Goal: Task Accomplishment & Management: Manage account settings

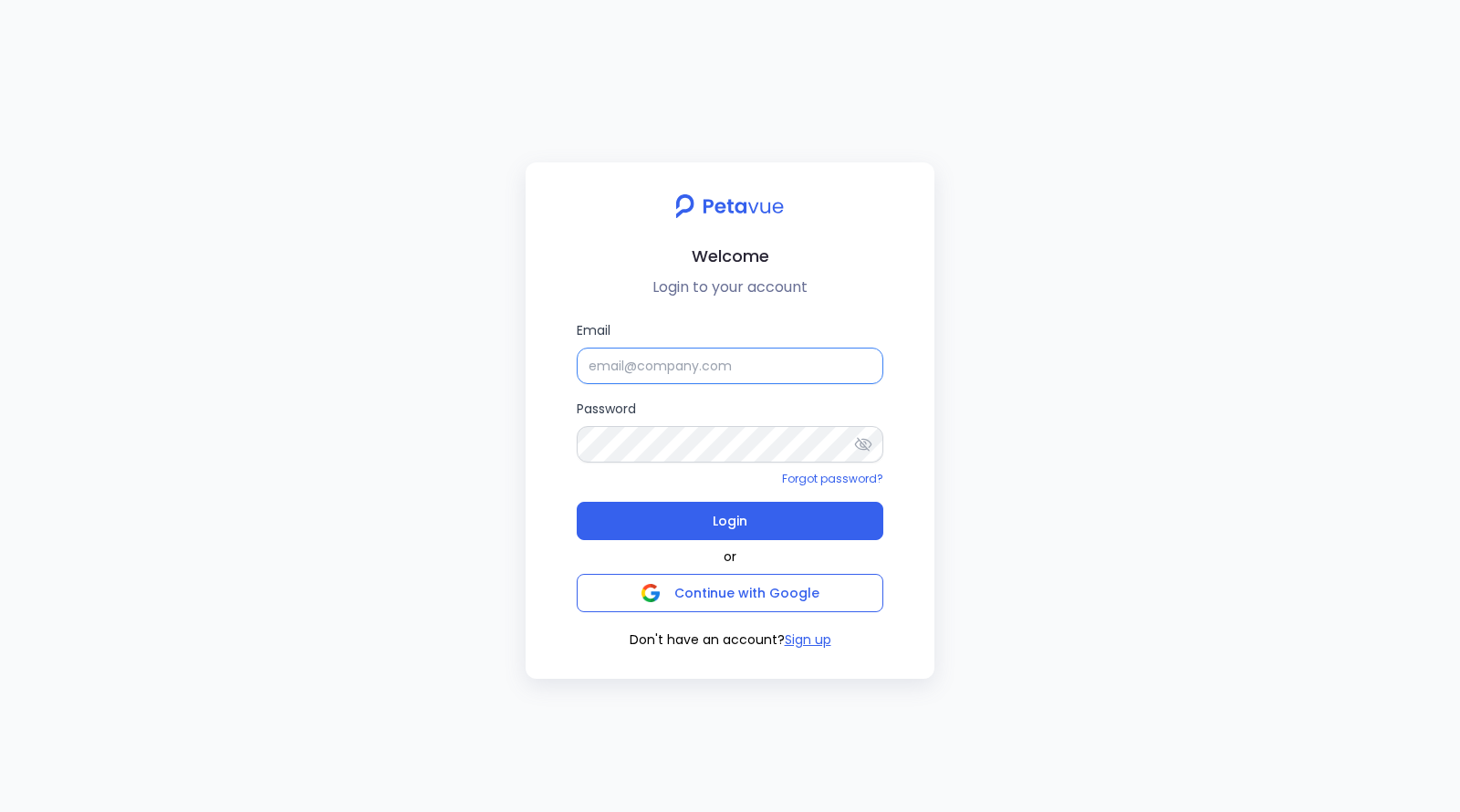
type input "[EMAIL_ADDRESS][DOMAIN_NAME]"
click at [730, 397] on form "Email [EMAIL_ADDRESS][DOMAIN_NAME] Password Forgot password? Login" at bounding box center [730, 429] width 307 height 219
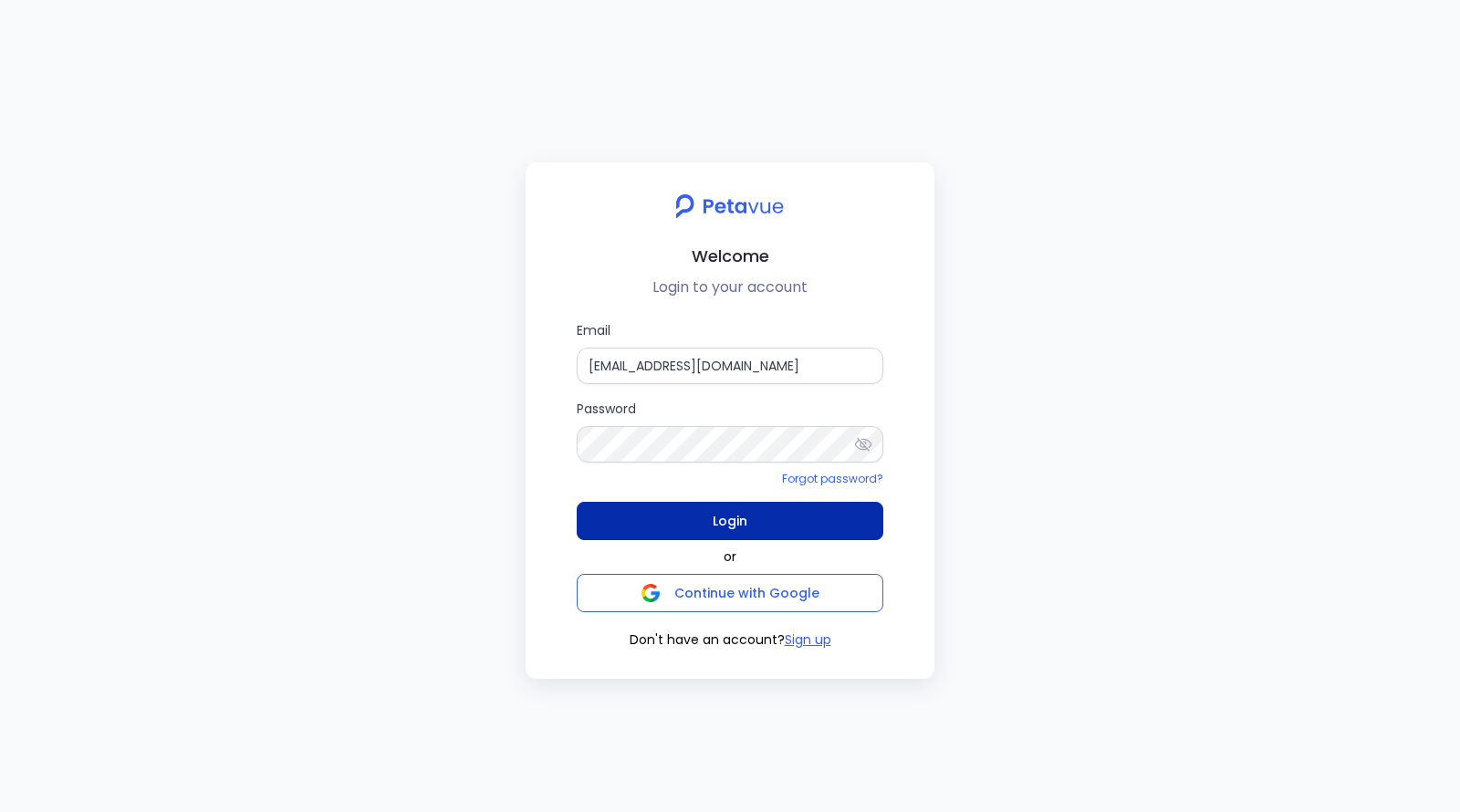
click at [730, 527] on span "Login" at bounding box center [730, 520] width 35 height 26
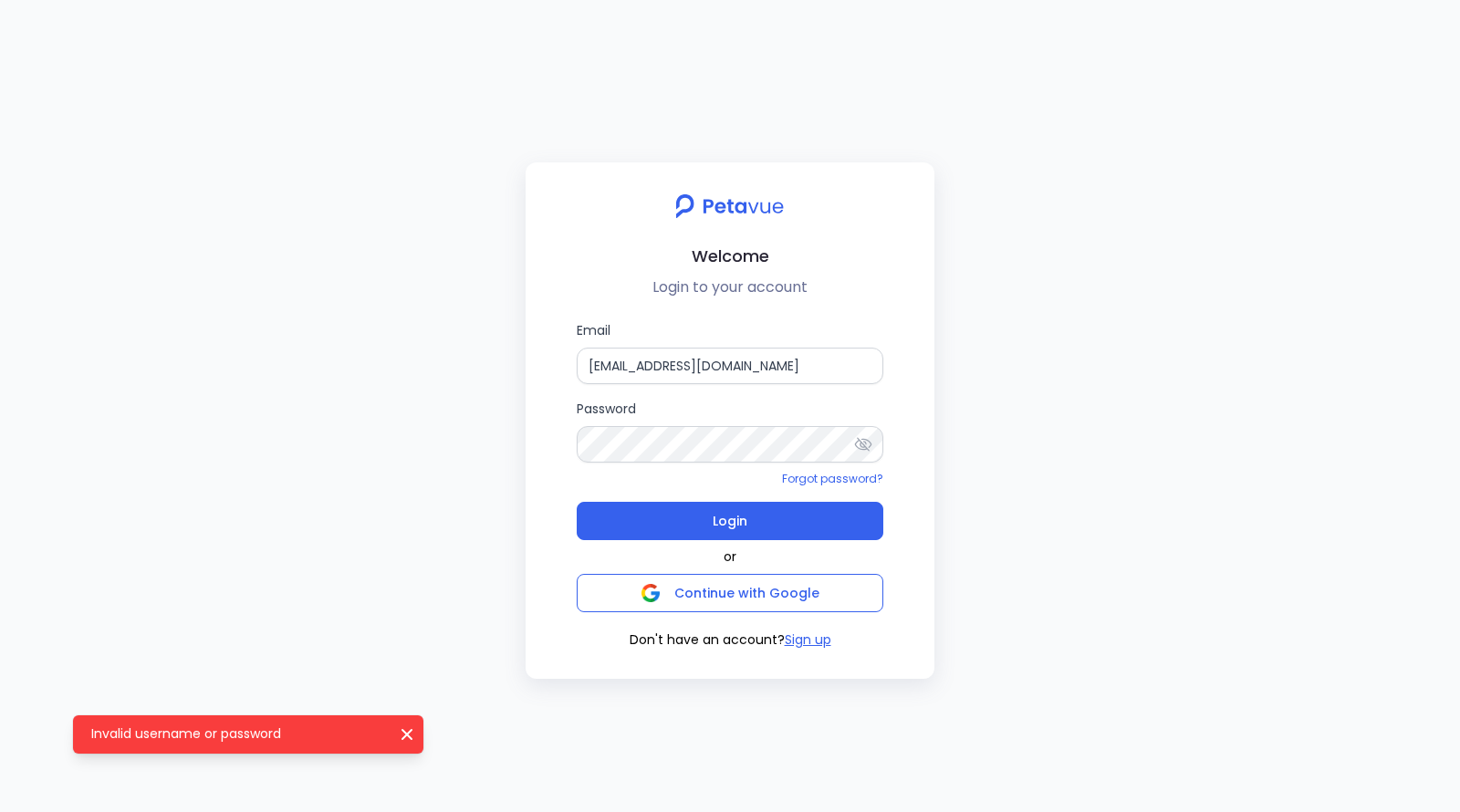
click at [859, 438] on icon at bounding box center [862, 443] width 18 height 18
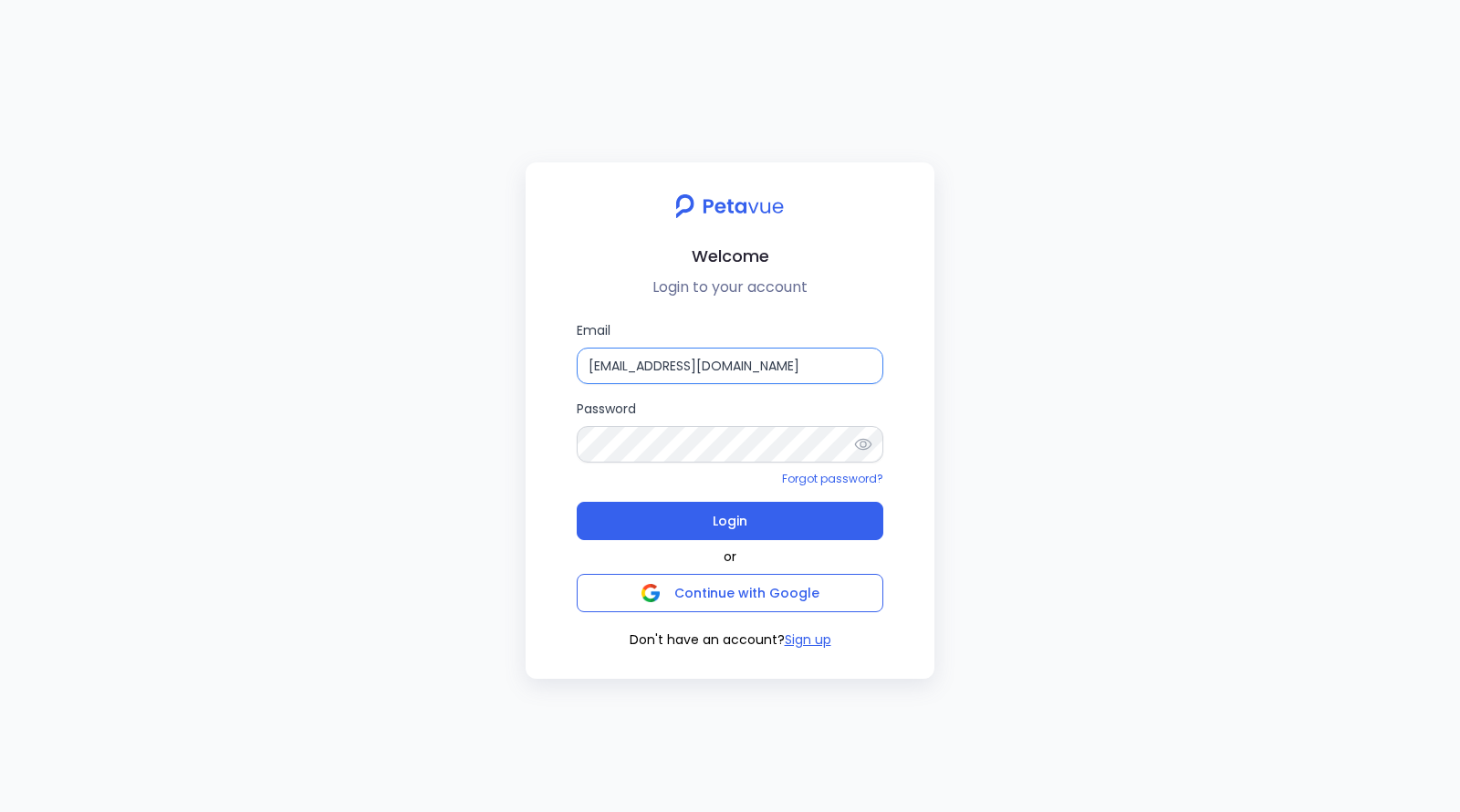
click at [738, 364] on input "[EMAIL_ADDRESS][DOMAIN_NAME]" at bounding box center [730, 366] width 307 height 37
click at [847, 279] on p "Login to your account" at bounding box center [730, 287] width 380 height 22
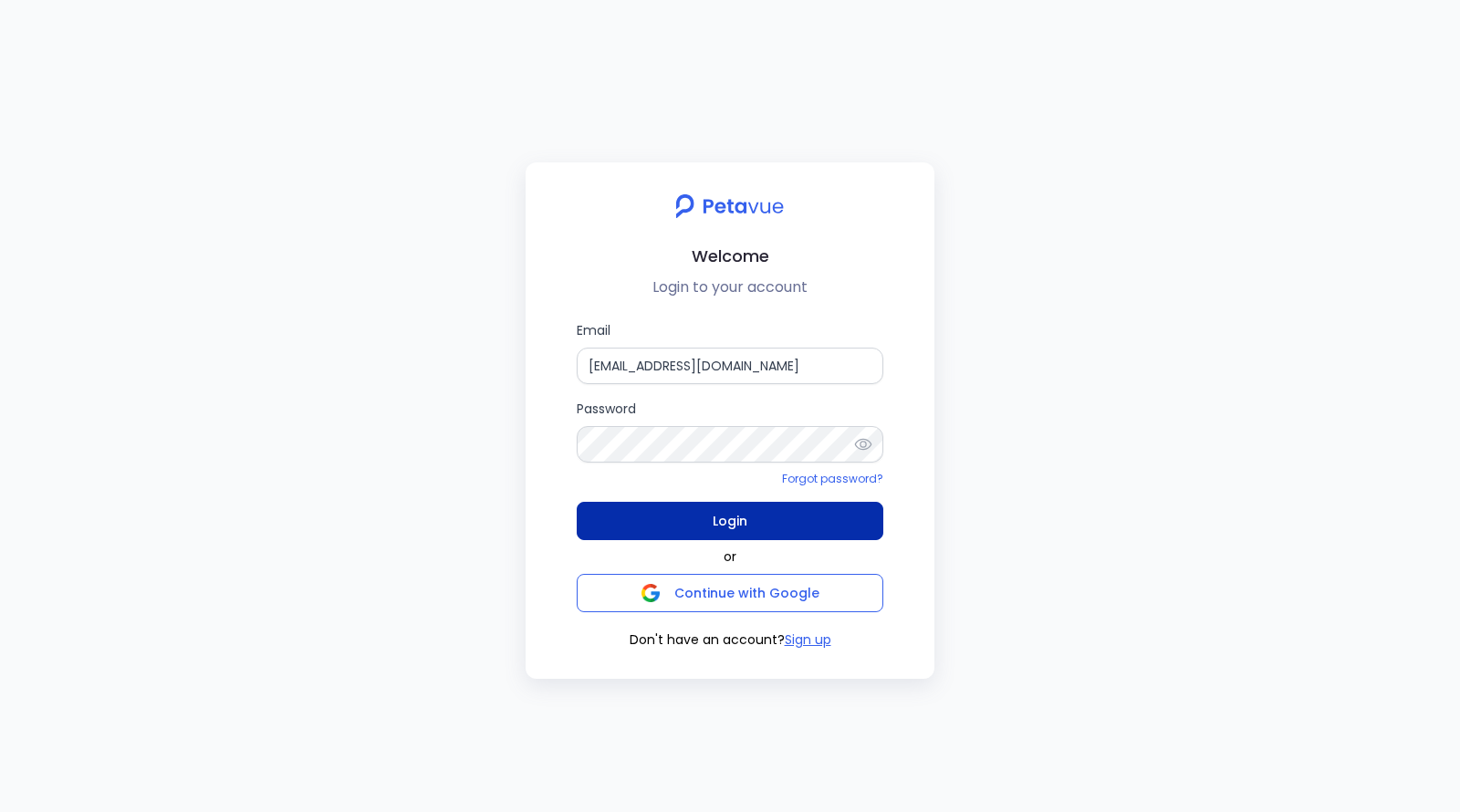
click at [787, 534] on button "Login" at bounding box center [730, 521] width 307 height 38
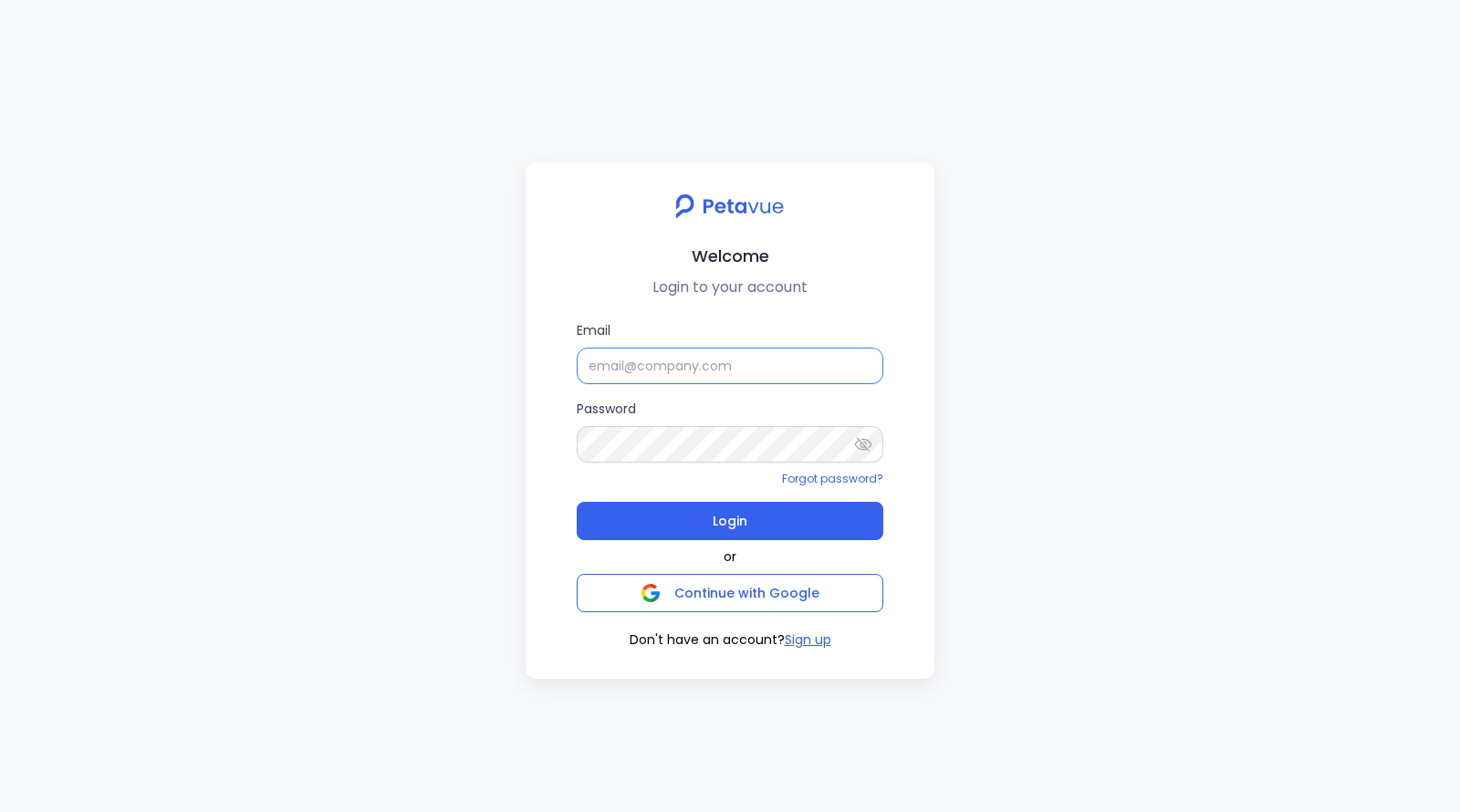
type input "[EMAIL_ADDRESS][DOMAIN_NAME]"
click at [727, 366] on input "[EMAIL_ADDRESS][DOMAIN_NAME]" at bounding box center [730, 366] width 307 height 37
paste input "bhaskar+dabhi@petavue.com"
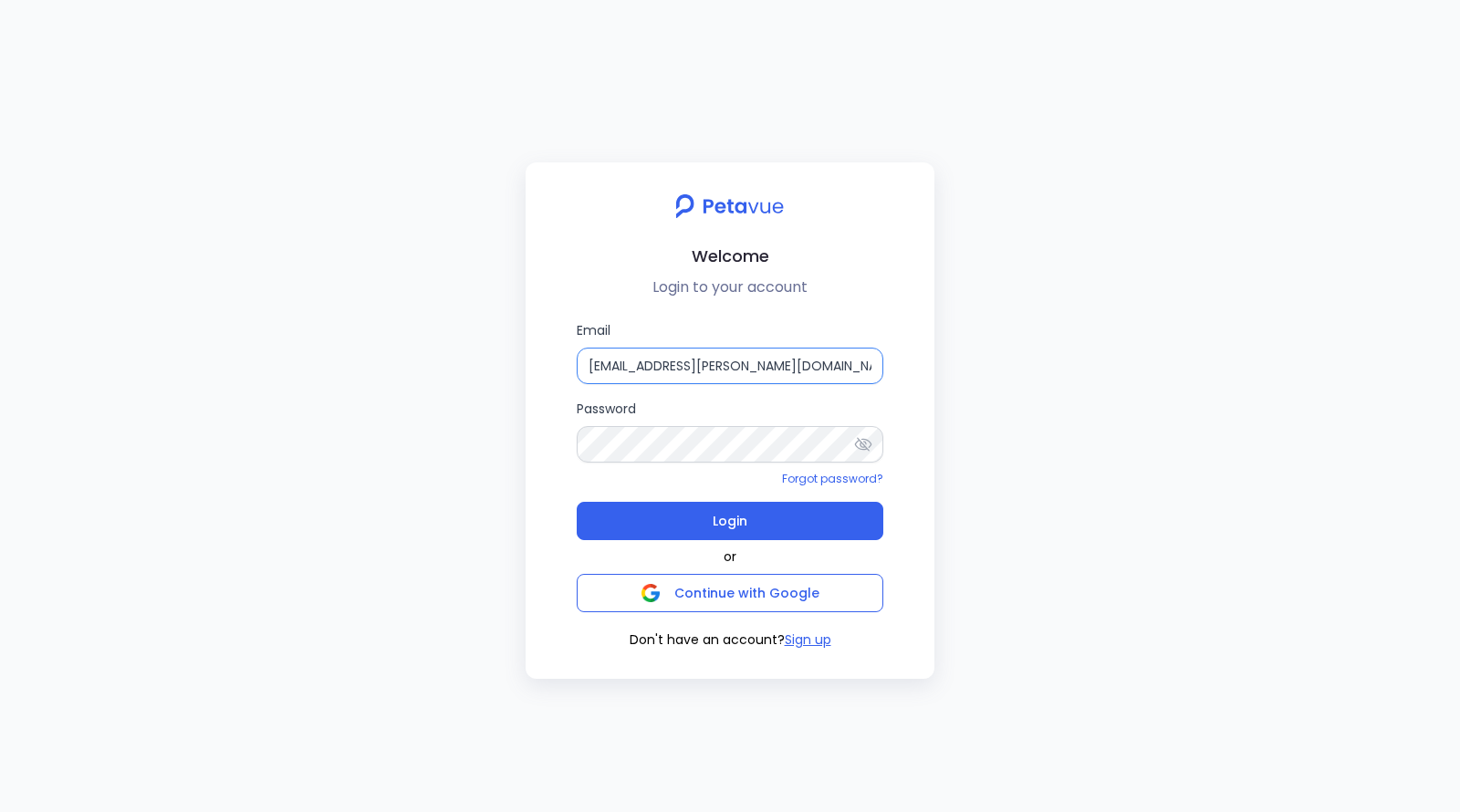
drag, startPoint x: 640, startPoint y: 365, endPoint x: 687, endPoint y: 366, distance: 47.0
click at [687, 366] on input "bhaskar+dabhi@petavue.com" at bounding box center [730, 366] width 307 height 37
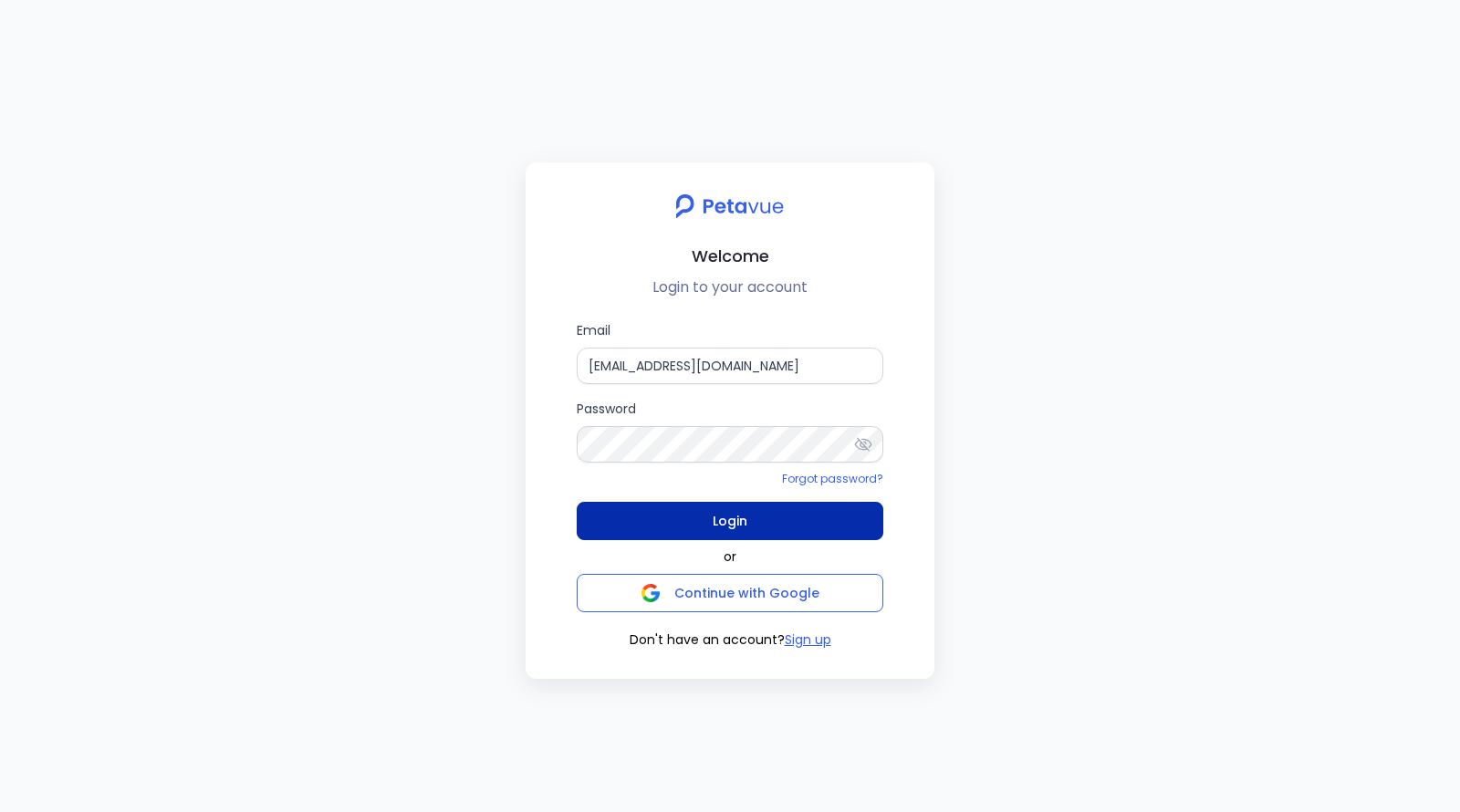
type input "bhaskar@petavue.com"
click at [683, 537] on button "Login" at bounding box center [730, 521] width 307 height 38
